Goal: Find specific page/section: Find specific page/section

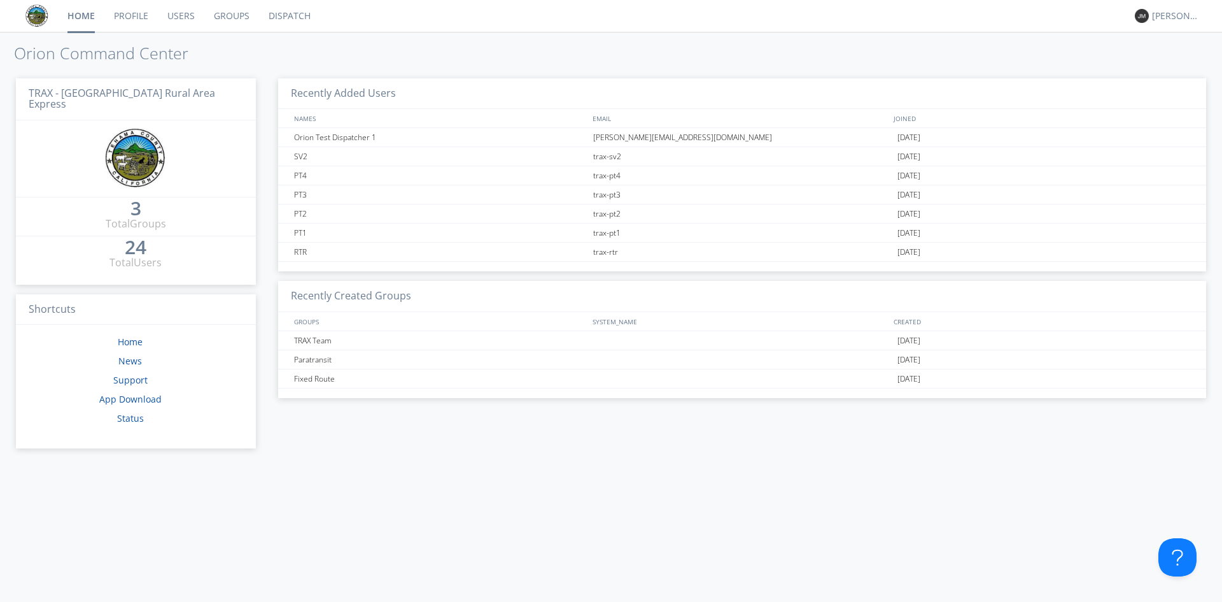
click at [302, 17] on link "Dispatch" at bounding box center [289, 16] width 61 height 32
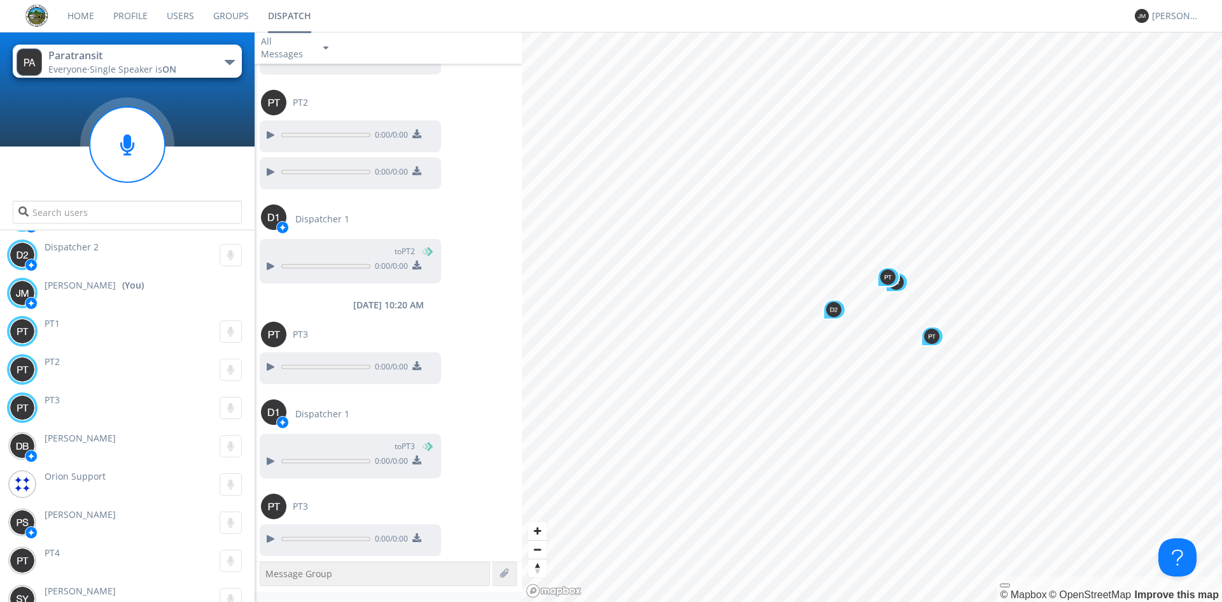
scroll to position [49, 0]
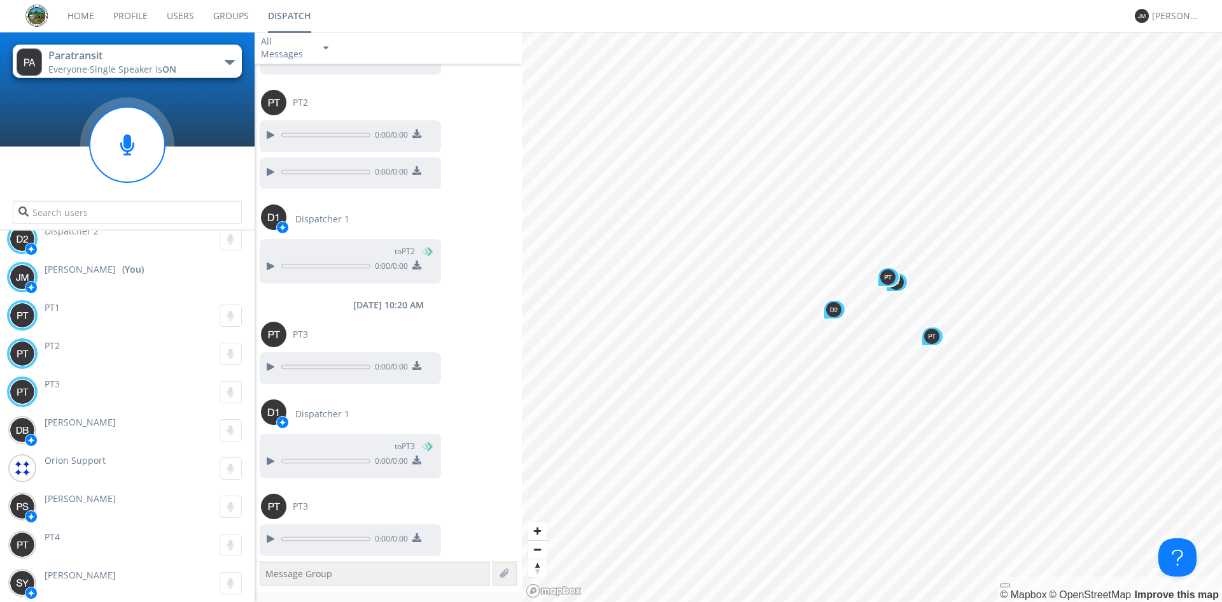
click at [218, 60] on button "Paratransit Everyone · Single Speaker is ON" at bounding box center [127, 61] width 229 height 33
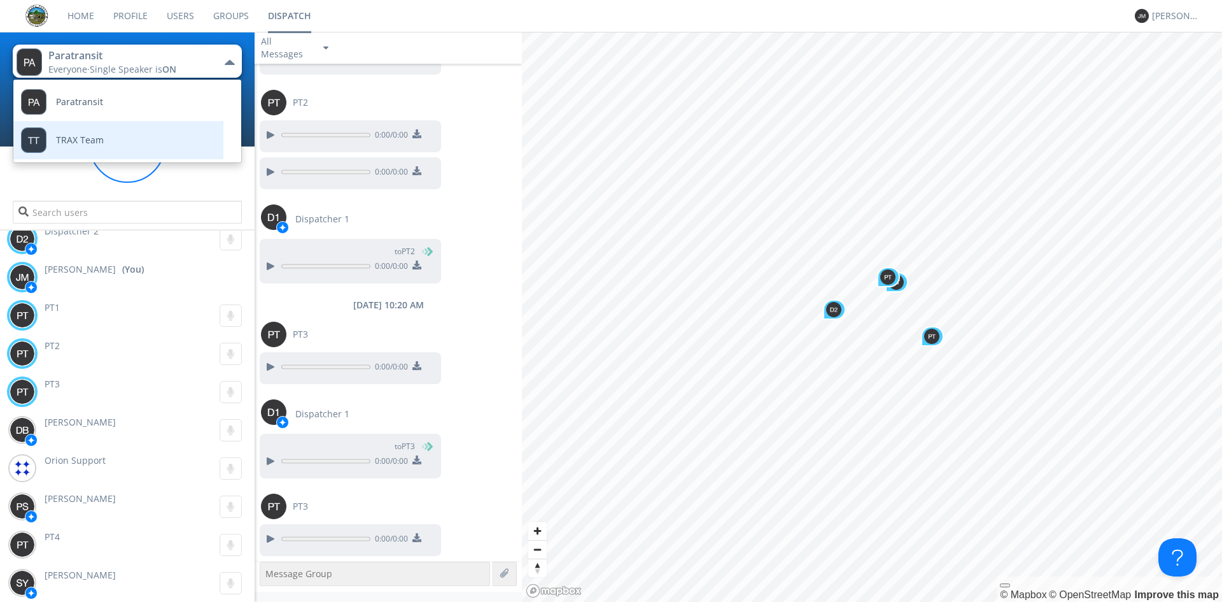
click at [164, 140] on link "TRAX Team" at bounding box center [108, 140] width 191 height 38
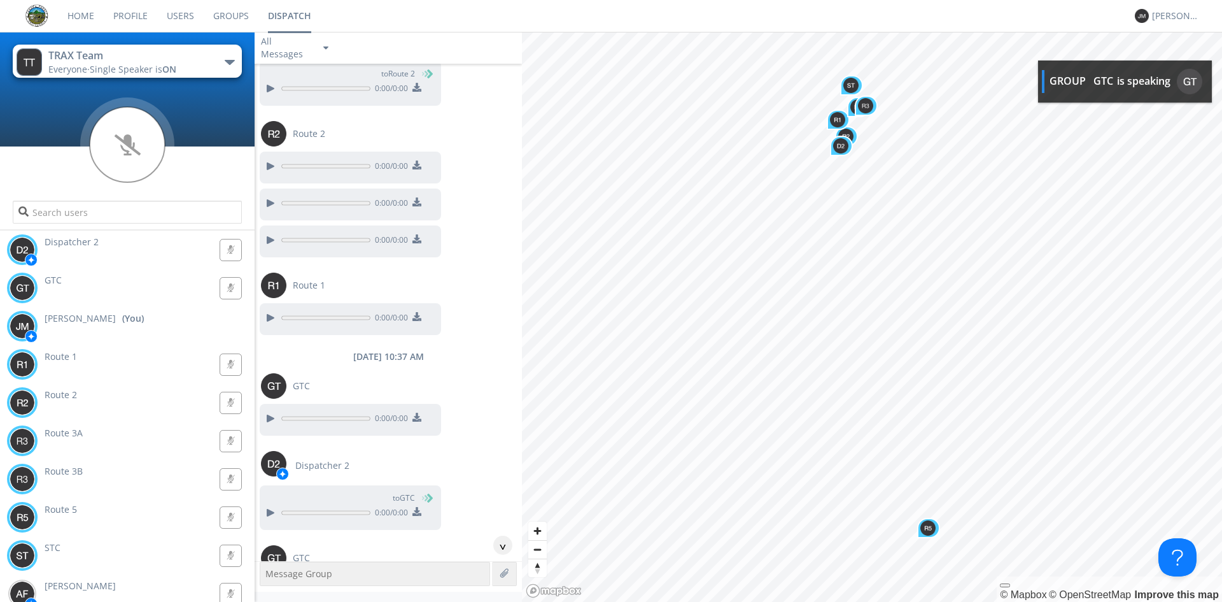
scroll to position [771, 0]
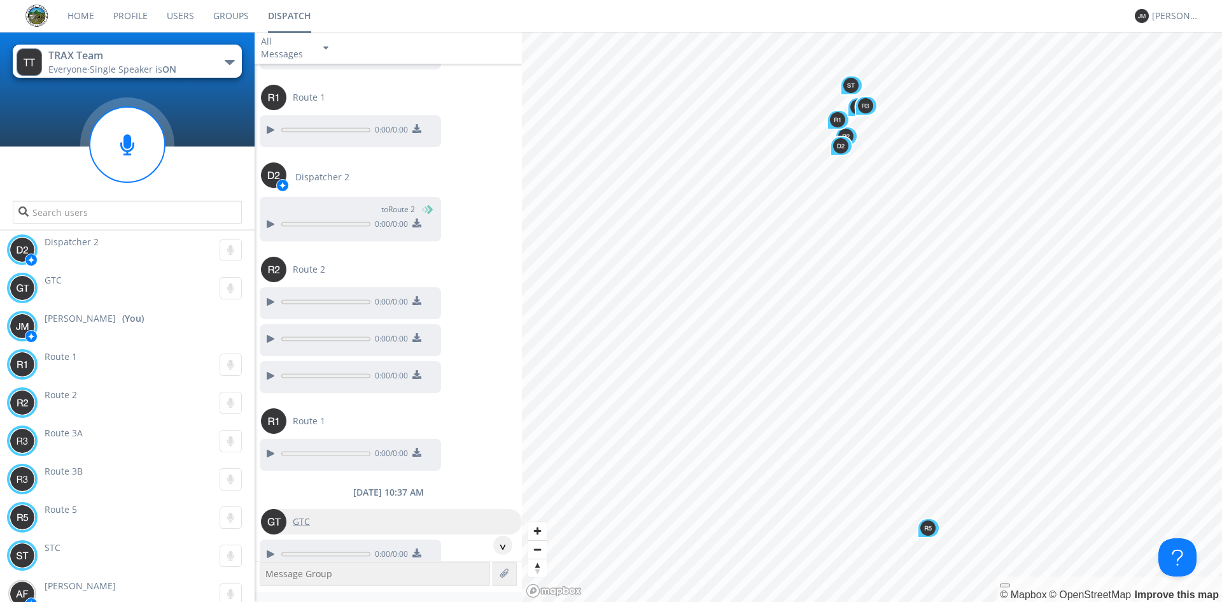
click at [300, 523] on span "GTC" at bounding box center [301, 521] width 17 height 13
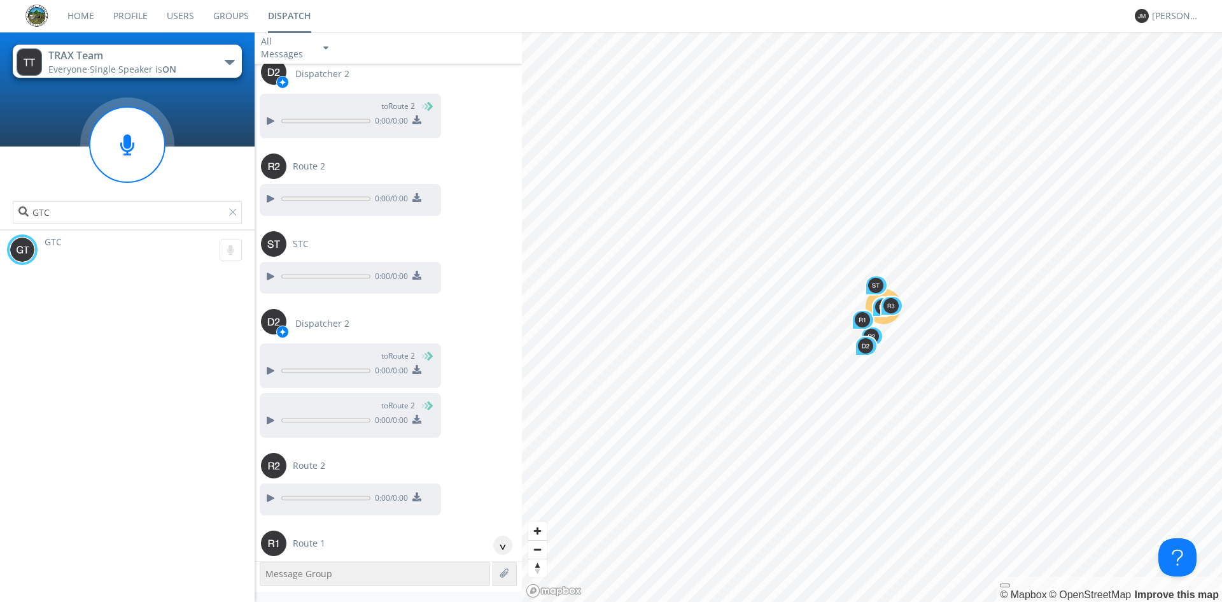
scroll to position [71, 0]
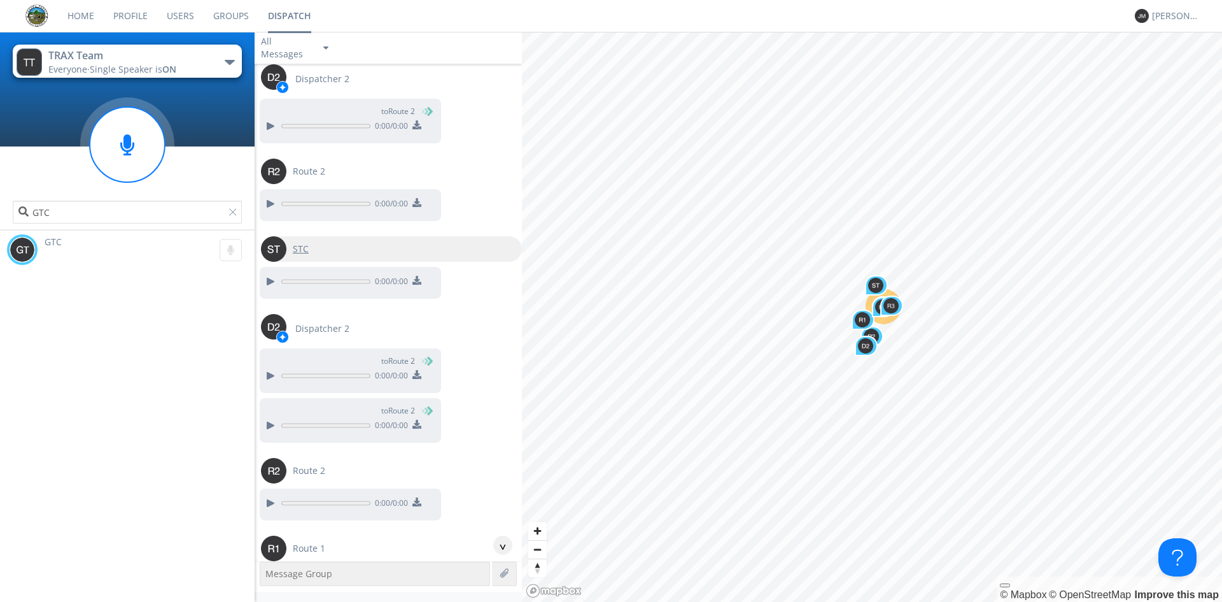
click at [306, 250] on span "STC" at bounding box center [301, 249] width 16 height 13
type input "STC"
